Goal: Task Accomplishment & Management: Manage account settings

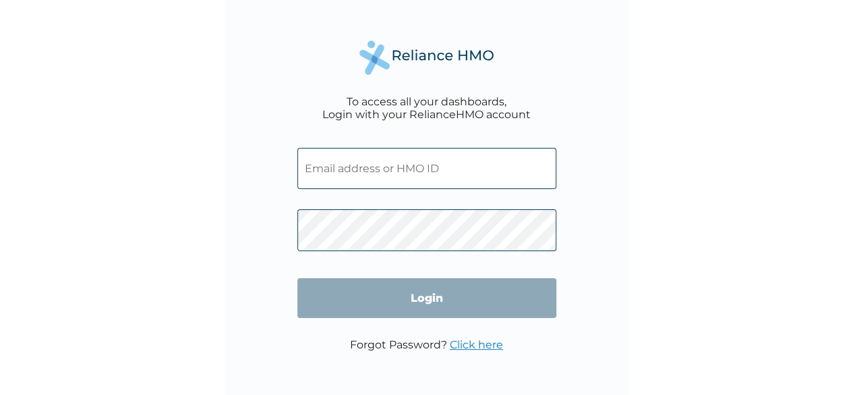
click at [395, 172] on input "text" at bounding box center [427, 168] width 259 height 41
type input "moffodum@artsol.com.ng"
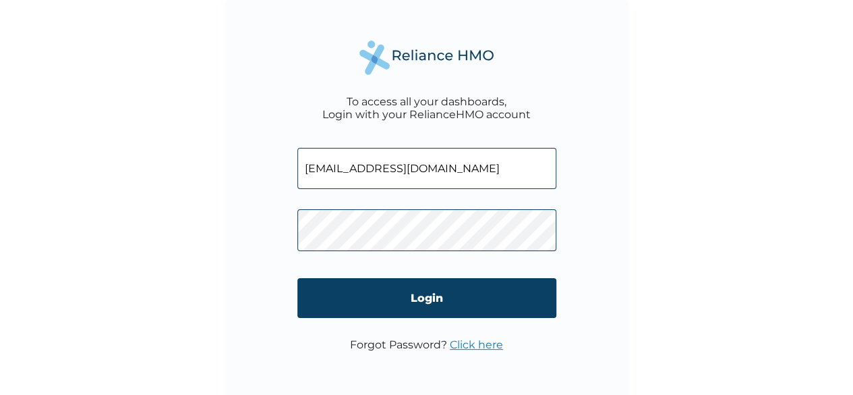
click at [486, 341] on link "Click here" at bounding box center [476, 344] width 53 height 13
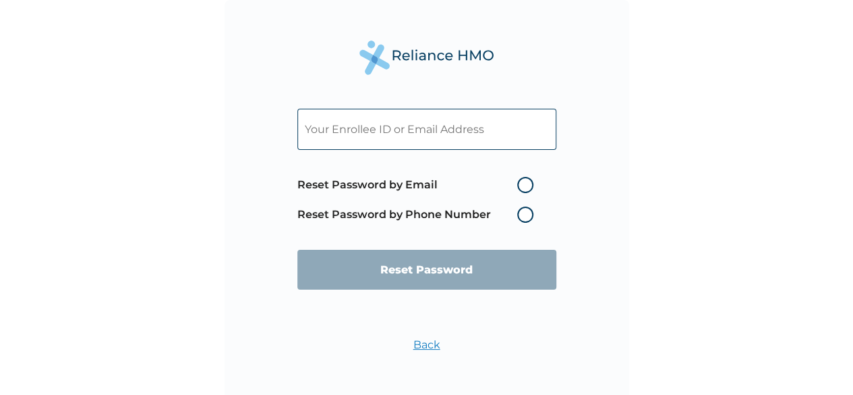
click at [528, 192] on label "Reset Password by Email" at bounding box center [419, 185] width 243 height 16
click at [520, 192] on input "Reset Password by Email" at bounding box center [510, 185] width 22 height 22
radio input "true"
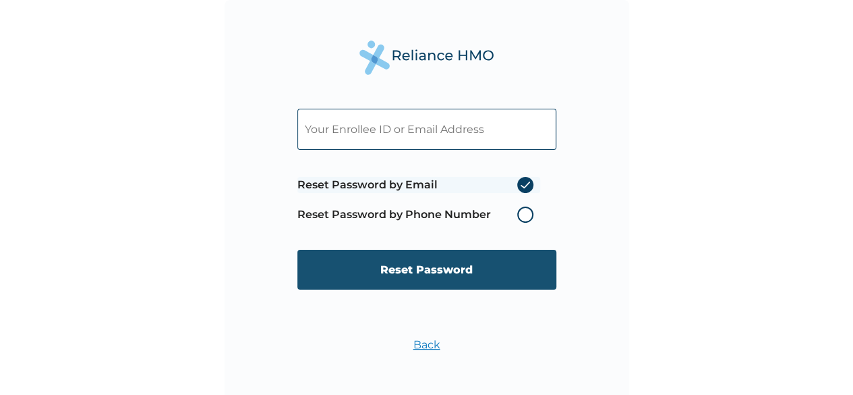
click at [446, 277] on input "Reset Password" at bounding box center [427, 270] width 259 height 40
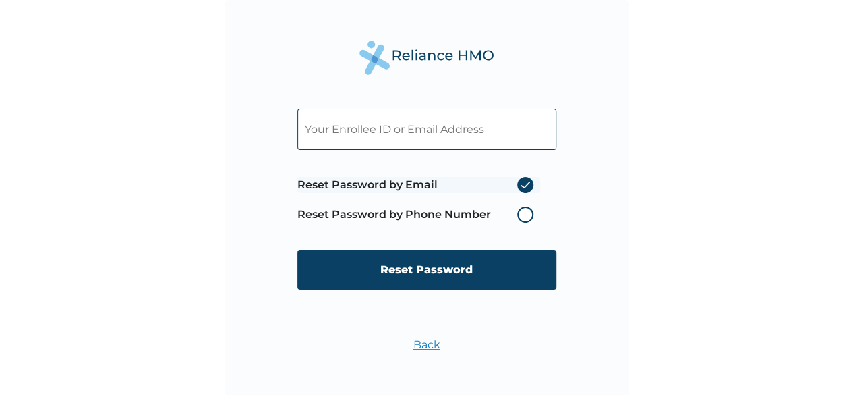
click at [400, 130] on input "text" at bounding box center [427, 129] width 259 height 41
type input "[EMAIL_ADDRESS][DOMAIN_NAME]"
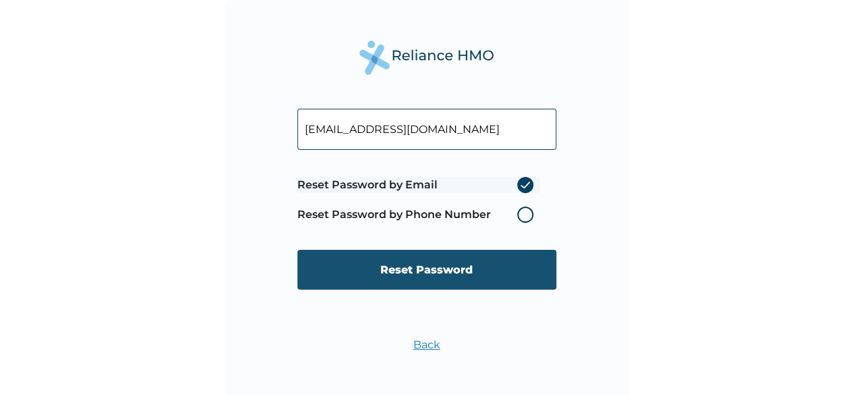
click at [416, 266] on input "Reset Password" at bounding box center [427, 270] width 259 height 40
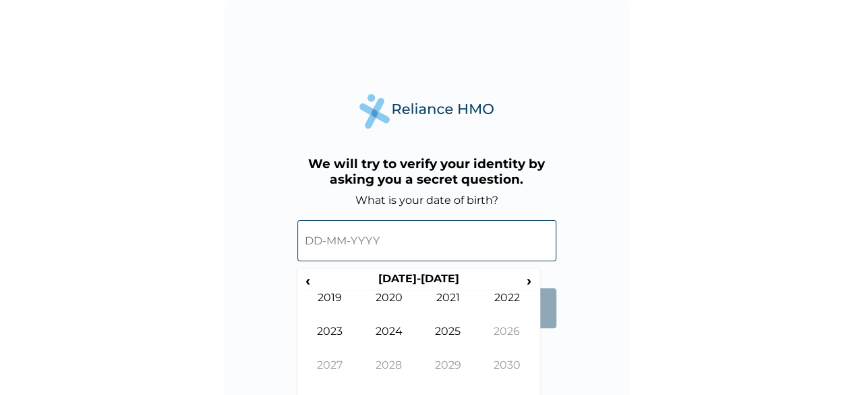
click at [340, 244] on input "text" at bounding box center [427, 240] width 259 height 41
click at [308, 282] on span "‹" at bounding box center [308, 280] width 14 height 17
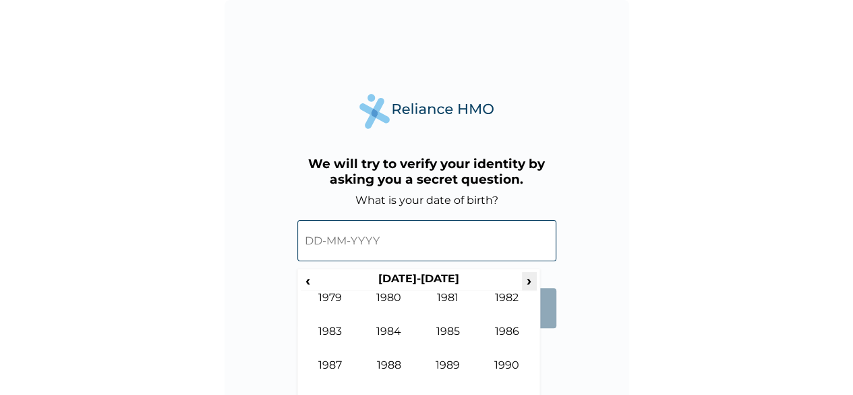
click at [530, 283] on span "›" at bounding box center [529, 280] width 15 height 17
click at [337, 332] on td "1993" at bounding box center [330, 342] width 59 height 34
click at [337, 332] on td "May" at bounding box center [330, 342] width 59 height 34
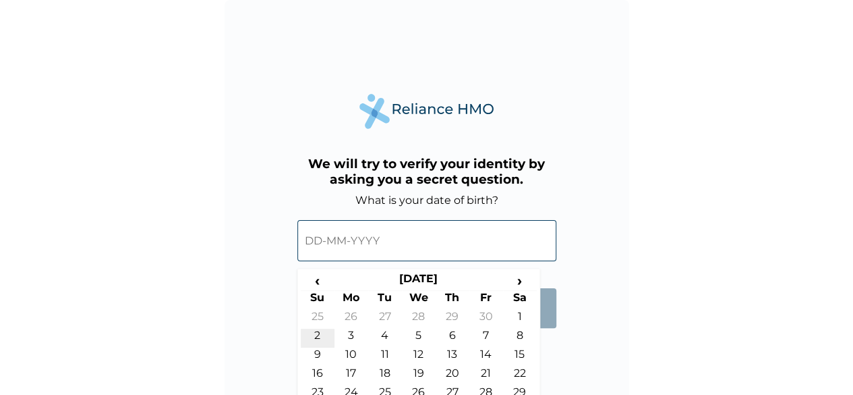
click at [316, 335] on td "2" at bounding box center [318, 338] width 34 height 19
type input "02-05-1993"
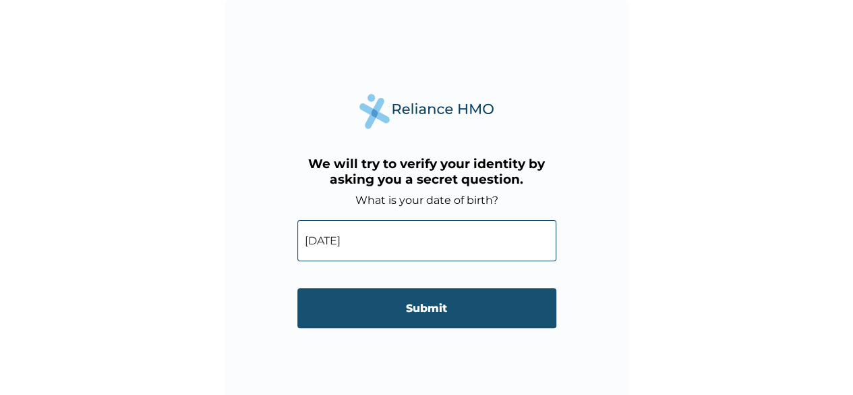
click at [420, 316] on input "Submit" at bounding box center [427, 308] width 259 height 40
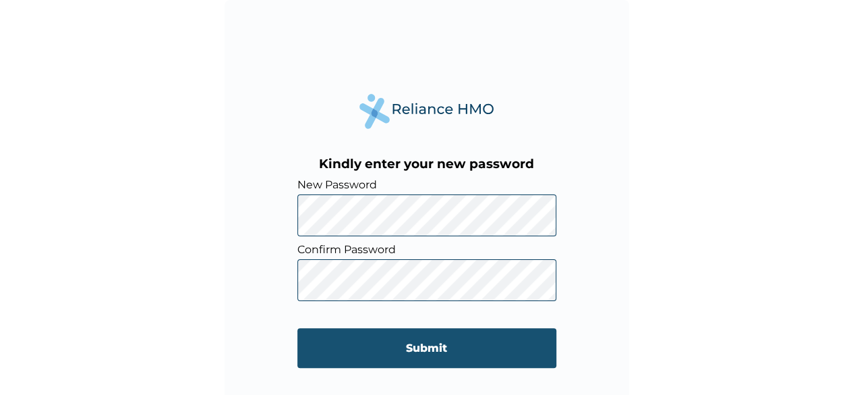
click at [399, 347] on input "Submit" at bounding box center [427, 348] width 259 height 40
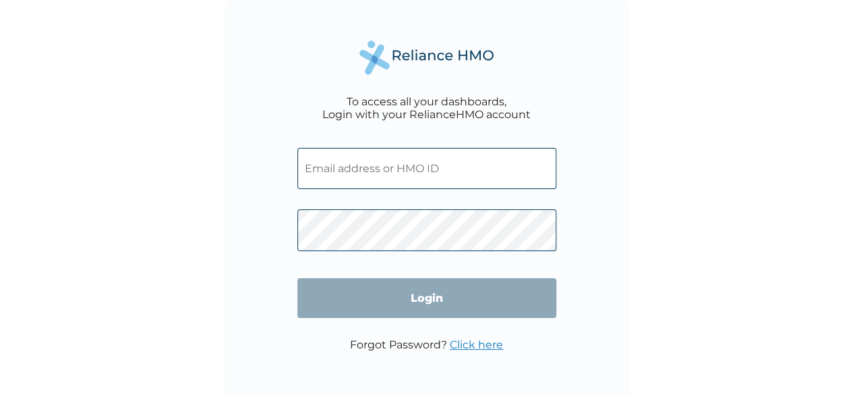
click at [349, 169] on input "text" at bounding box center [427, 168] width 259 height 41
type input "moffodum@artsol.com.ng"
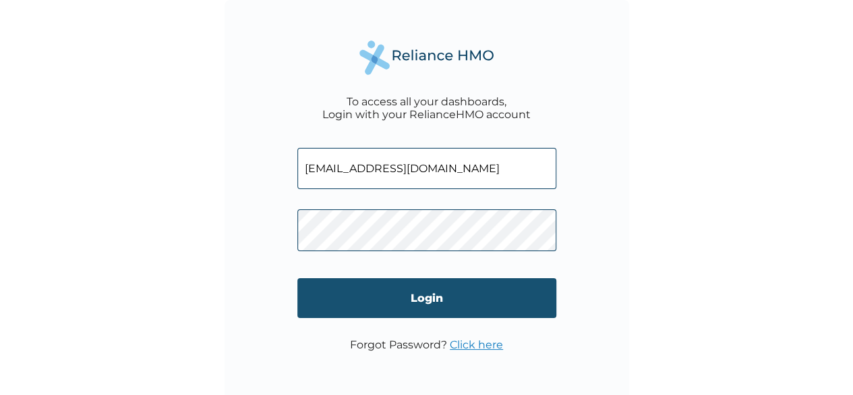
click input "Login" at bounding box center [427, 298] width 259 height 40
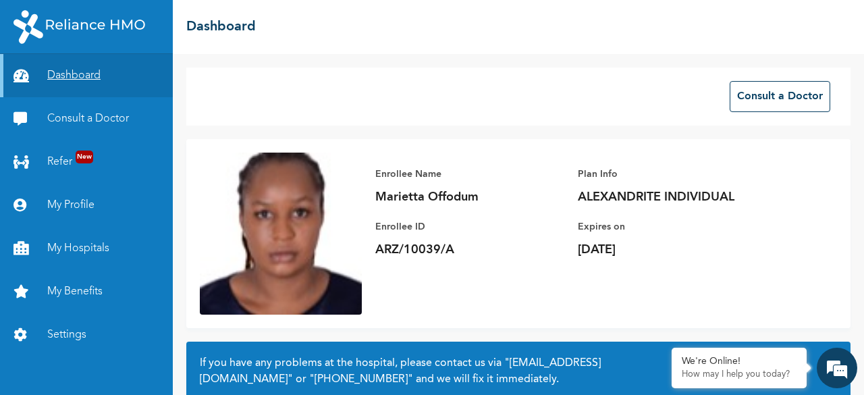
click at [116, 76] on link "Dashboard" at bounding box center [86, 75] width 173 height 43
click at [65, 71] on link "Dashboard" at bounding box center [86, 75] width 173 height 43
click at [81, 75] on link "Dashboard" at bounding box center [86, 75] width 173 height 43
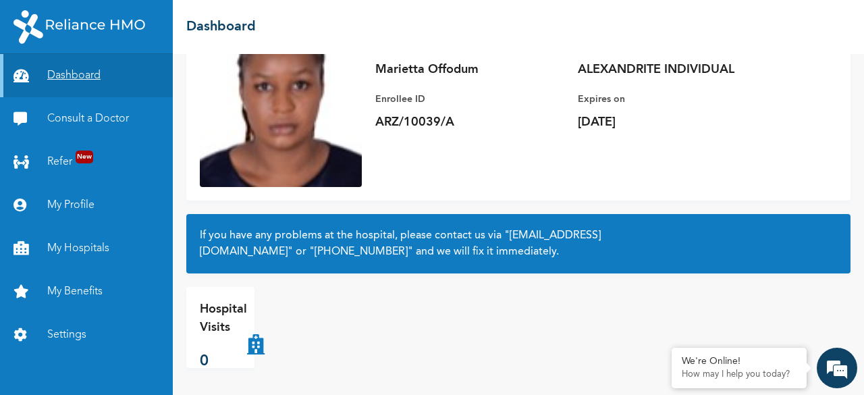
click at [86, 75] on link "Dashboard" at bounding box center [86, 75] width 173 height 43
click at [61, 76] on link "Dashboard" at bounding box center [86, 75] width 173 height 43
